Goal: Transaction & Acquisition: Purchase product/service

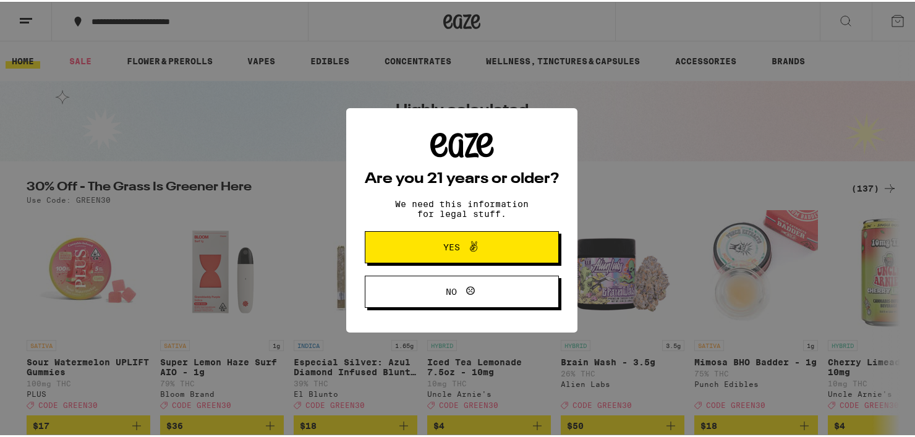
click at [486, 249] on span "Yes" at bounding box center [462, 245] width 94 height 16
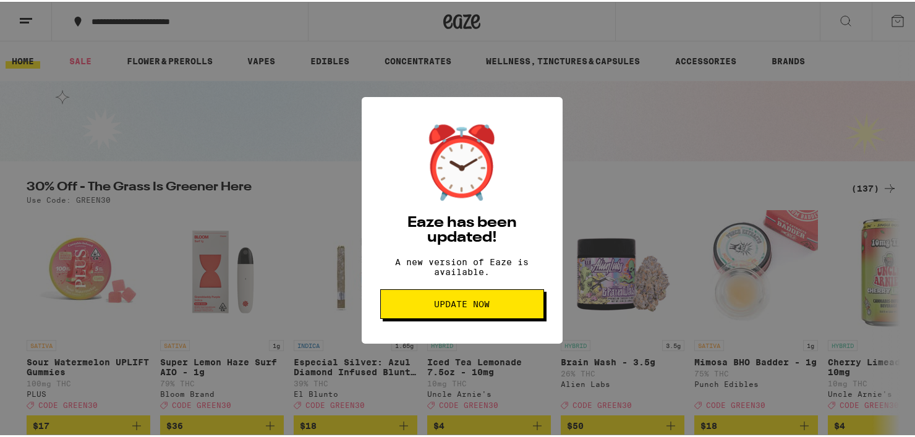
click at [657, 136] on div "⏰ Eaze has been updated! A new version of Eaze is available. Update Now" at bounding box center [462, 218] width 924 height 437
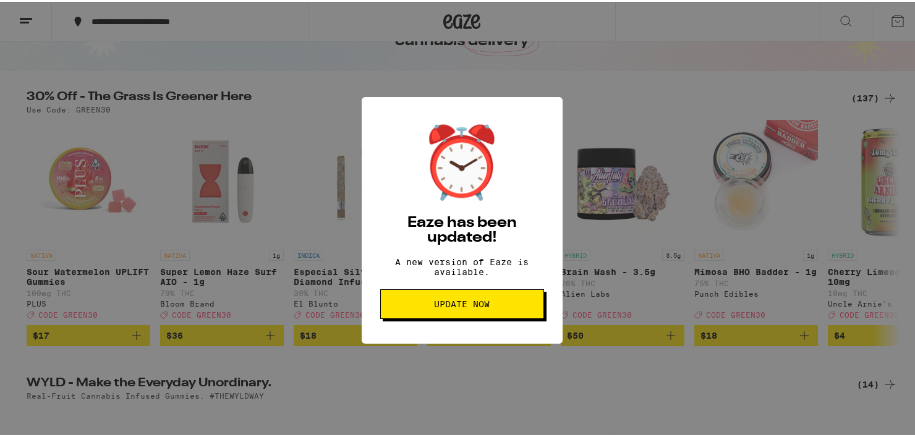
scroll to position [186, 0]
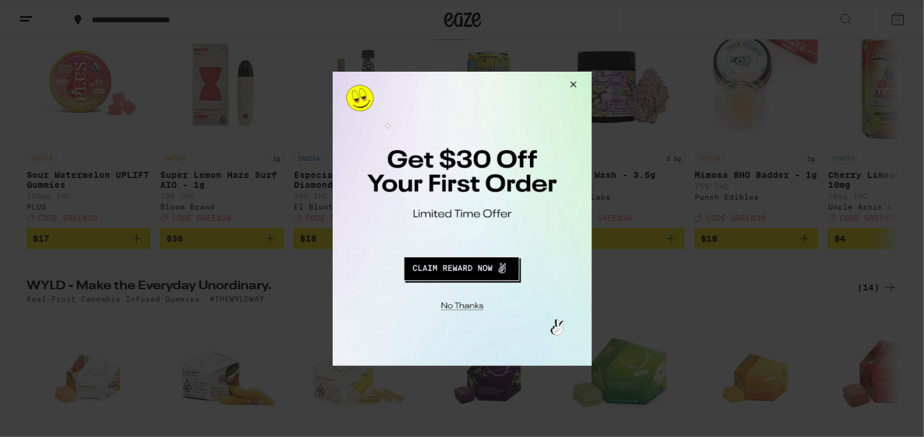
click at [136, 69] on div at bounding box center [462, 218] width 924 height 437
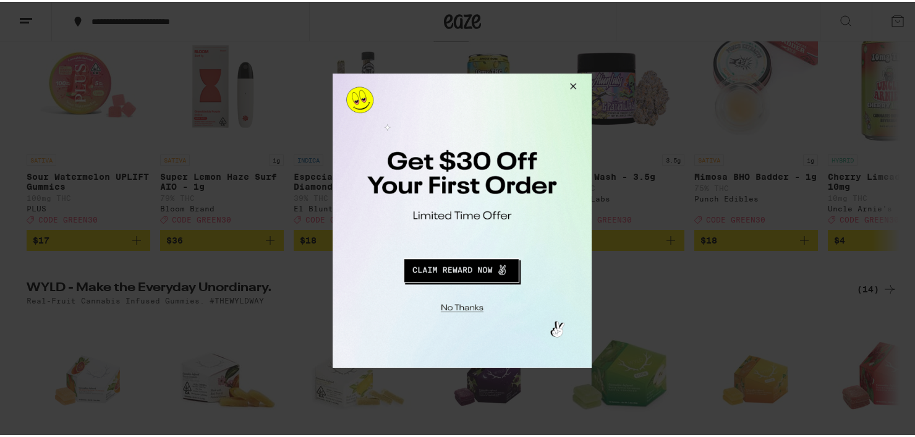
click at [571, 80] on button "Close Modal" at bounding box center [570, 88] width 33 height 30
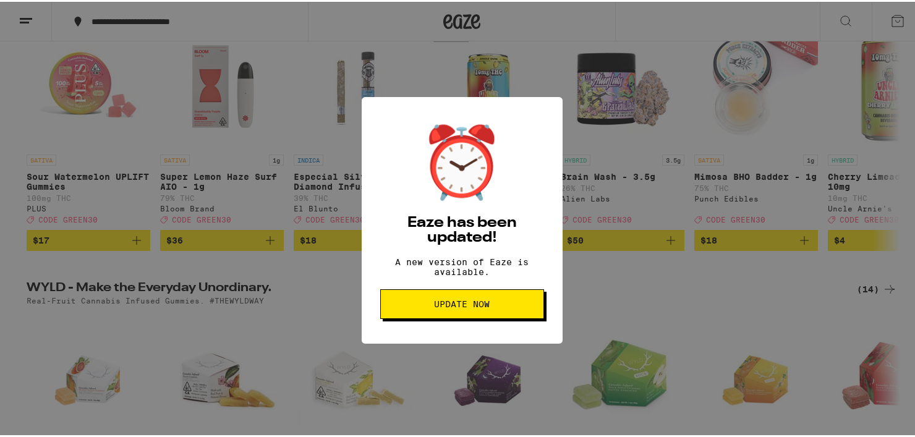
click at [239, 25] on div "⏰ Eaze has been updated! A new version of Eaze is available. Update Now" at bounding box center [462, 218] width 924 height 437
drag, startPoint x: 243, startPoint y: 25, endPoint x: 35, endPoint y: 11, distance: 208.9
click at [229, 27] on div "⏰ Eaze has been updated! A new version of Eaze is available. Update Now" at bounding box center [462, 218] width 924 height 437
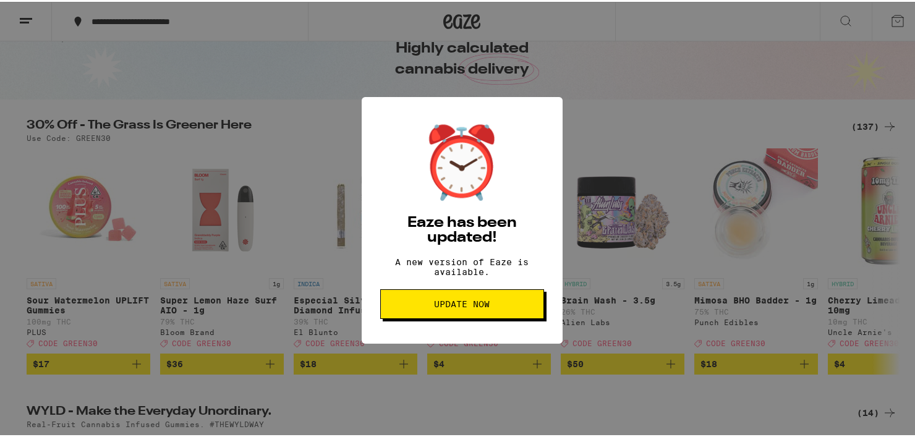
scroll to position [62, 0]
click at [552, 95] on div "⏰ Eaze has been updated! A new version of Eaze is available. Update Now" at bounding box center [462, 218] width 201 height 247
click at [550, 95] on div "⏰ Eaze has been updated! A new version of Eaze is available. Update Now" at bounding box center [462, 218] width 201 height 247
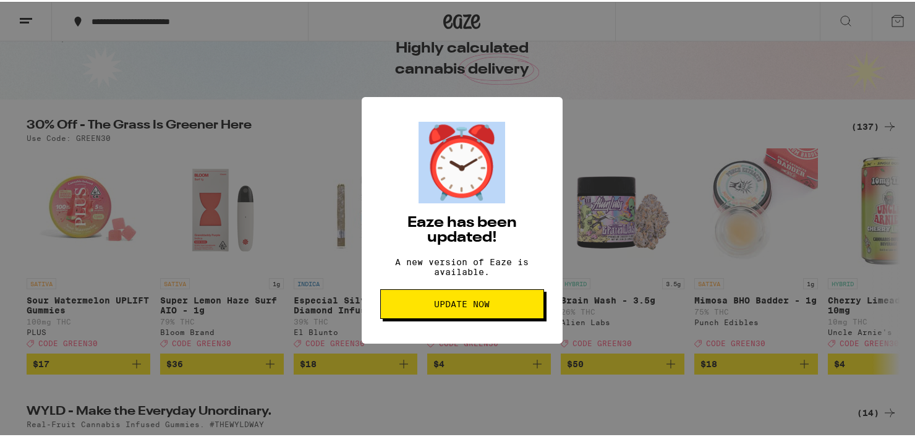
drag, startPoint x: 549, startPoint y: 98, endPoint x: 706, endPoint y: 73, distance: 158.4
click at [368, 95] on div "⏰ Eaze has been updated! A new version of Eaze is available. Update Now" at bounding box center [462, 218] width 201 height 247
drag, startPoint x: 657, startPoint y: 48, endPoint x: 555, endPoint y: 109, distance: 118.7
click at [657, 48] on div "⏰ Eaze has been updated! A new version of Eaze is available. Update Now" at bounding box center [462, 218] width 924 height 437
drag, startPoint x: 498, startPoint y: 164, endPoint x: 646, endPoint y: 71, distance: 174.5
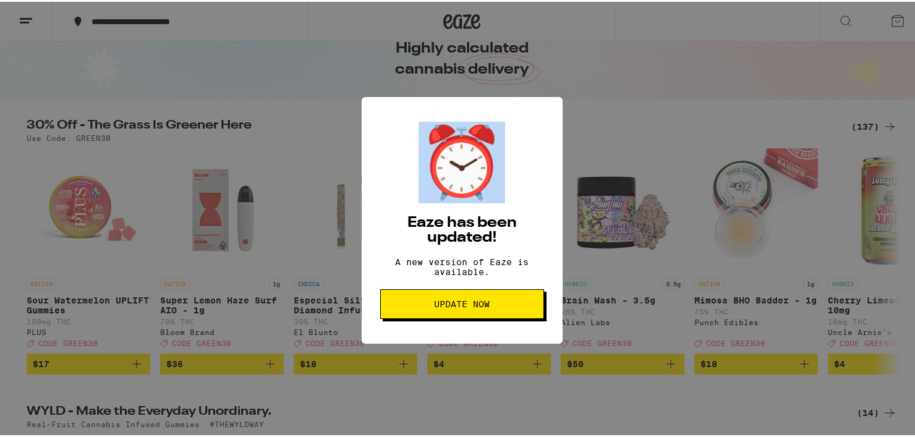
click at [646, 71] on div "⏰ Eaze has been updated! A new version of Eaze is available. Update Now" at bounding box center [462, 218] width 924 height 437
click at [474, 202] on div "⏰" at bounding box center [462, 161] width 87 height 82
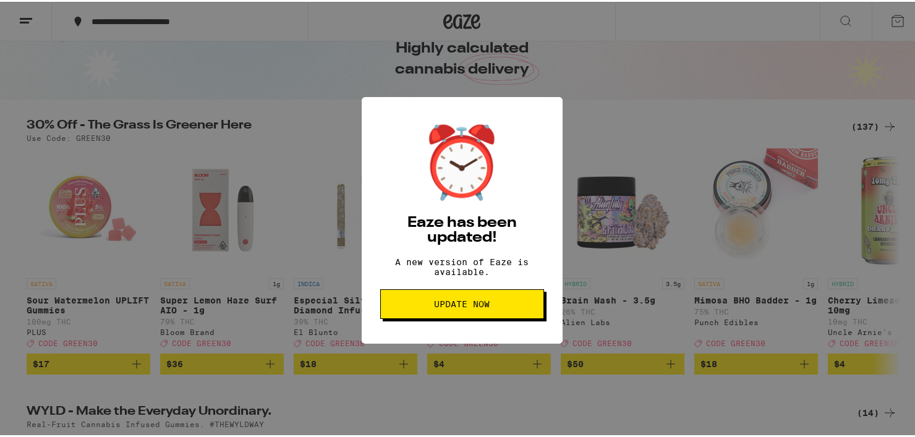
click at [474, 202] on div "⏰" at bounding box center [462, 161] width 87 height 82
click at [540, 116] on div "⏰ Eaze has been updated! A new version of Eaze is available. Update Now" at bounding box center [462, 218] width 201 height 247
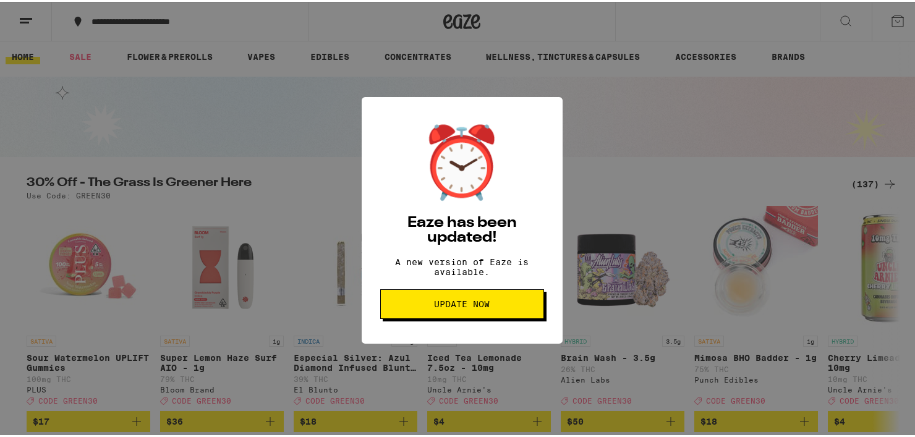
scroll to position [0, 0]
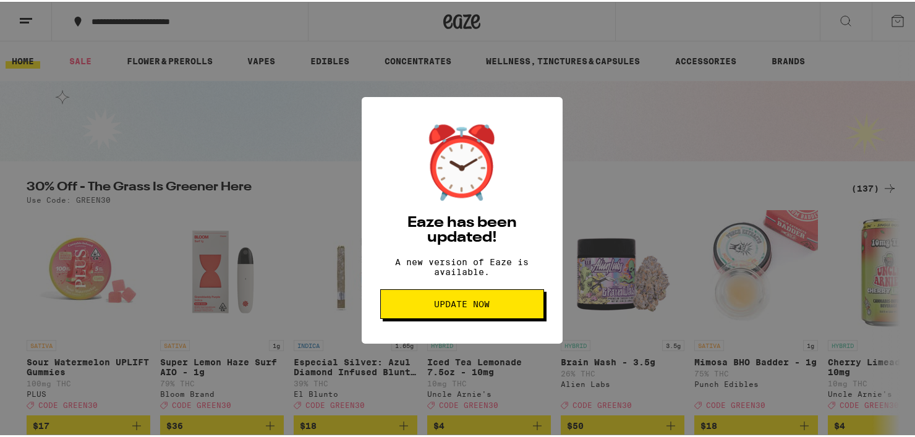
click at [183, 56] on div "⏰ Eaze has been updated! A new version of Eaze is available. Update Now" at bounding box center [462, 218] width 924 height 437
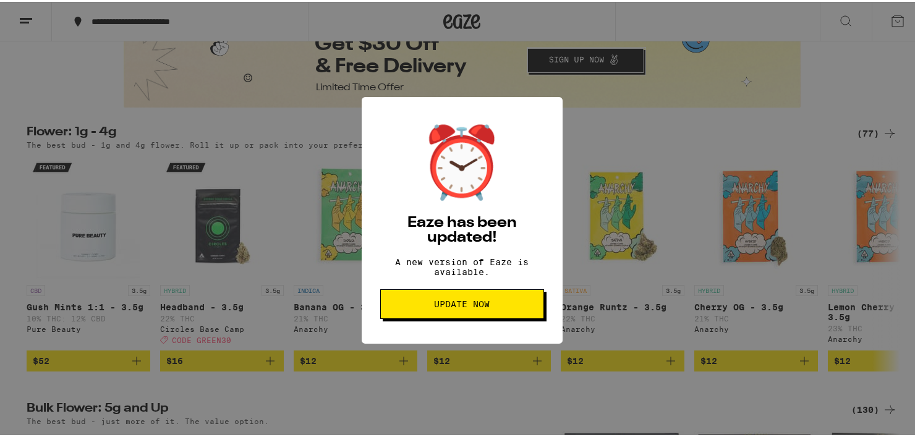
scroll to position [990, 0]
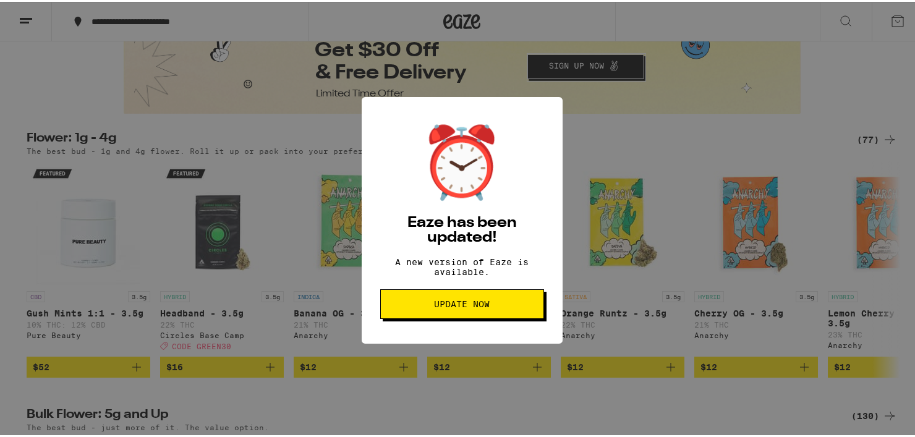
click at [891, 154] on div "⏰ Eaze has been updated! A new version of Eaze is available. Update Now" at bounding box center [462, 218] width 924 height 437
drag, startPoint x: 891, startPoint y: 154, endPoint x: 281, endPoint y: 357, distance: 643.2
click at [888, 155] on div "⏰ Eaze has been updated! A new version of Eaze is available. Update Now" at bounding box center [462, 218] width 924 height 437
click at [455, 307] on span "Update Now" at bounding box center [462, 302] width 56 height 9
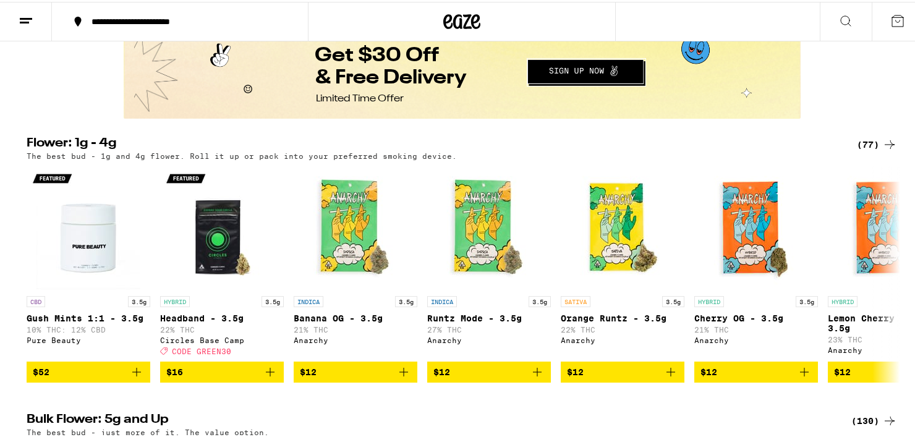
scroll to position [990, 0]
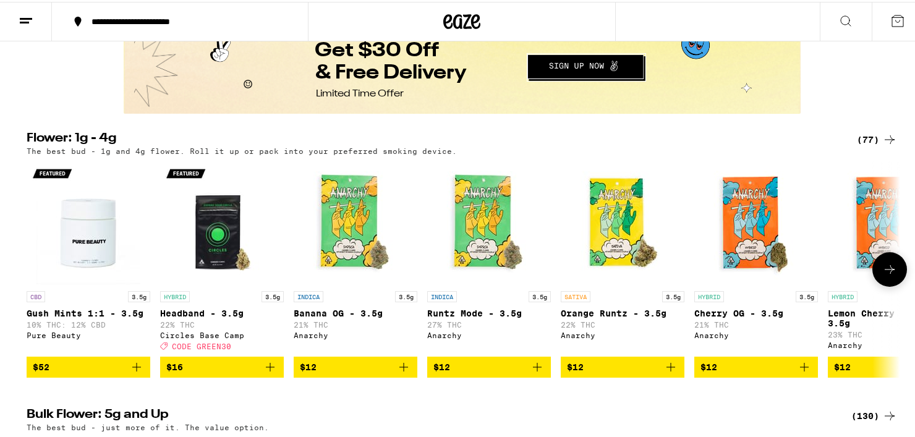
click at [883, 275] on icon at bounding box center [890, 267] width 15 height 15
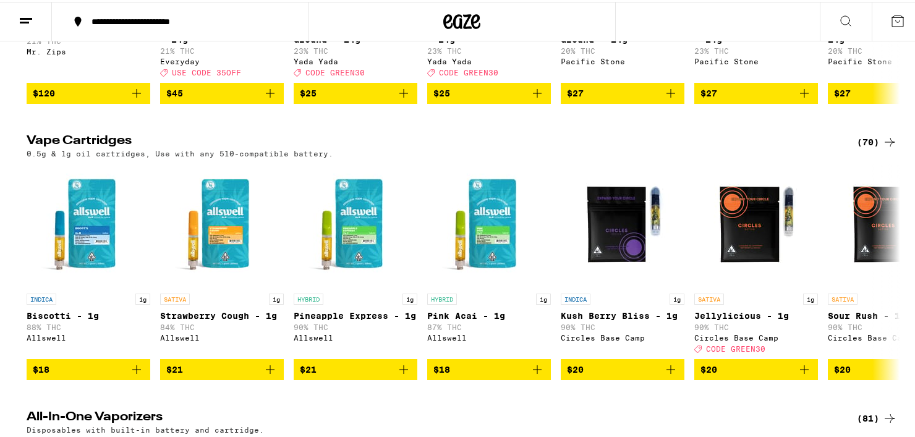
scroll to position [1608, 0]
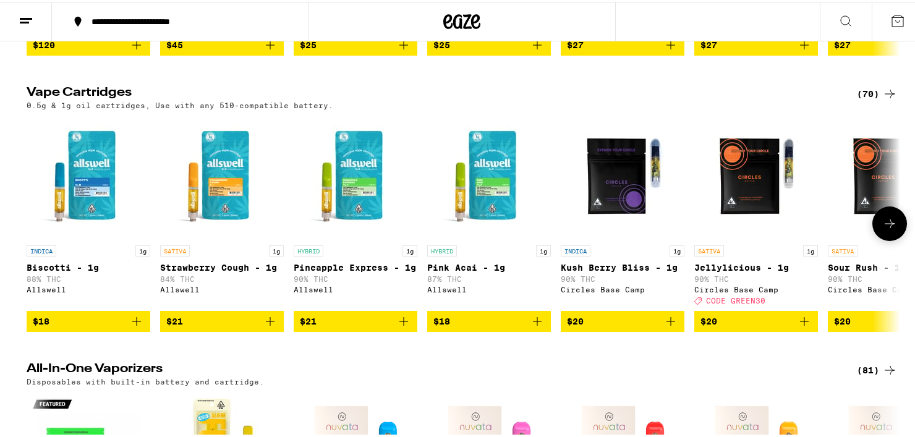
click at [621, 220] on img "Open page for Kush Berry Bliss - 1g from Circles Base Camp" at bounding box center [623, 176] width 124 height 124
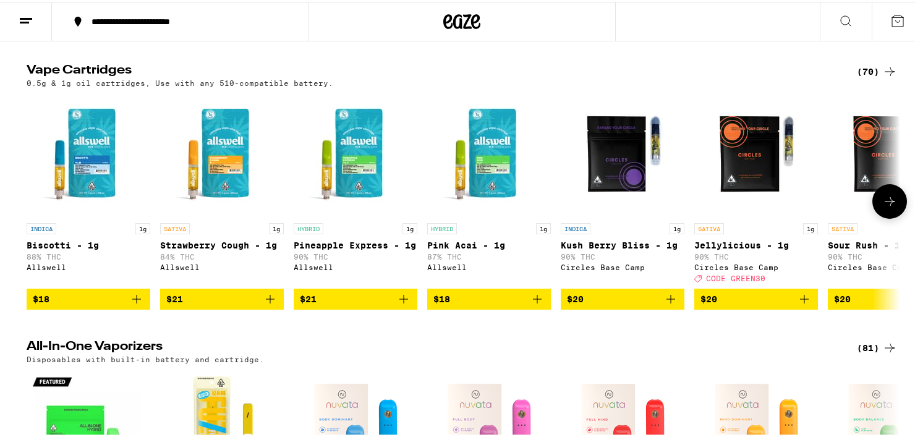
scroll to position [1670, 0]
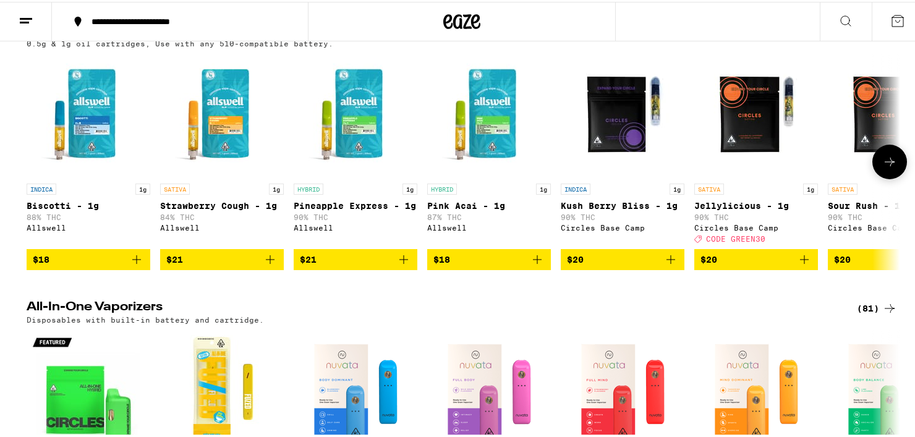
click at [874, 177] on button at bounding box center [890, 160] width 35 height 35
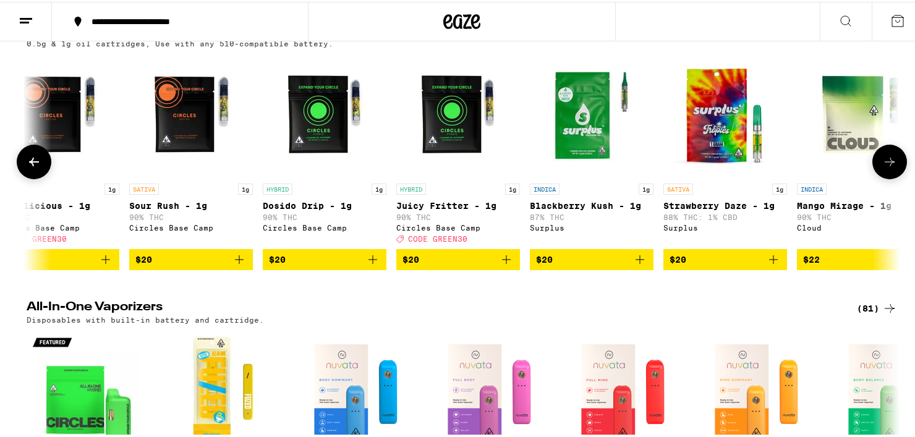
click at [874, 177] on button at bounding box center [890, 160] width 35 height 35
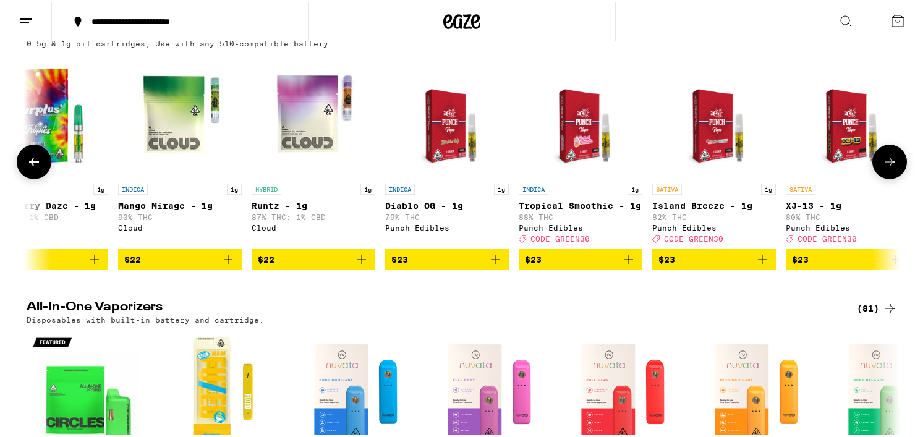
click at [875, 177] on button at bounding box center [890, 160] width 35 height 35
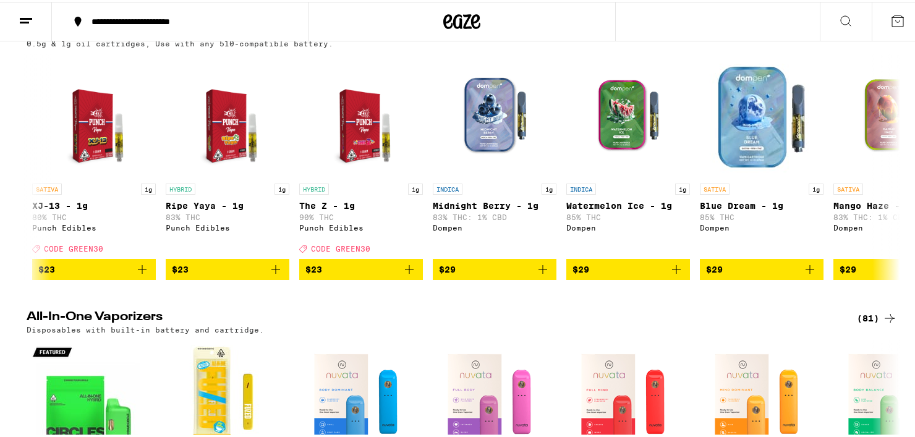
scroll to position [0, 2140]
